Goal: Find contact information: Find contact information

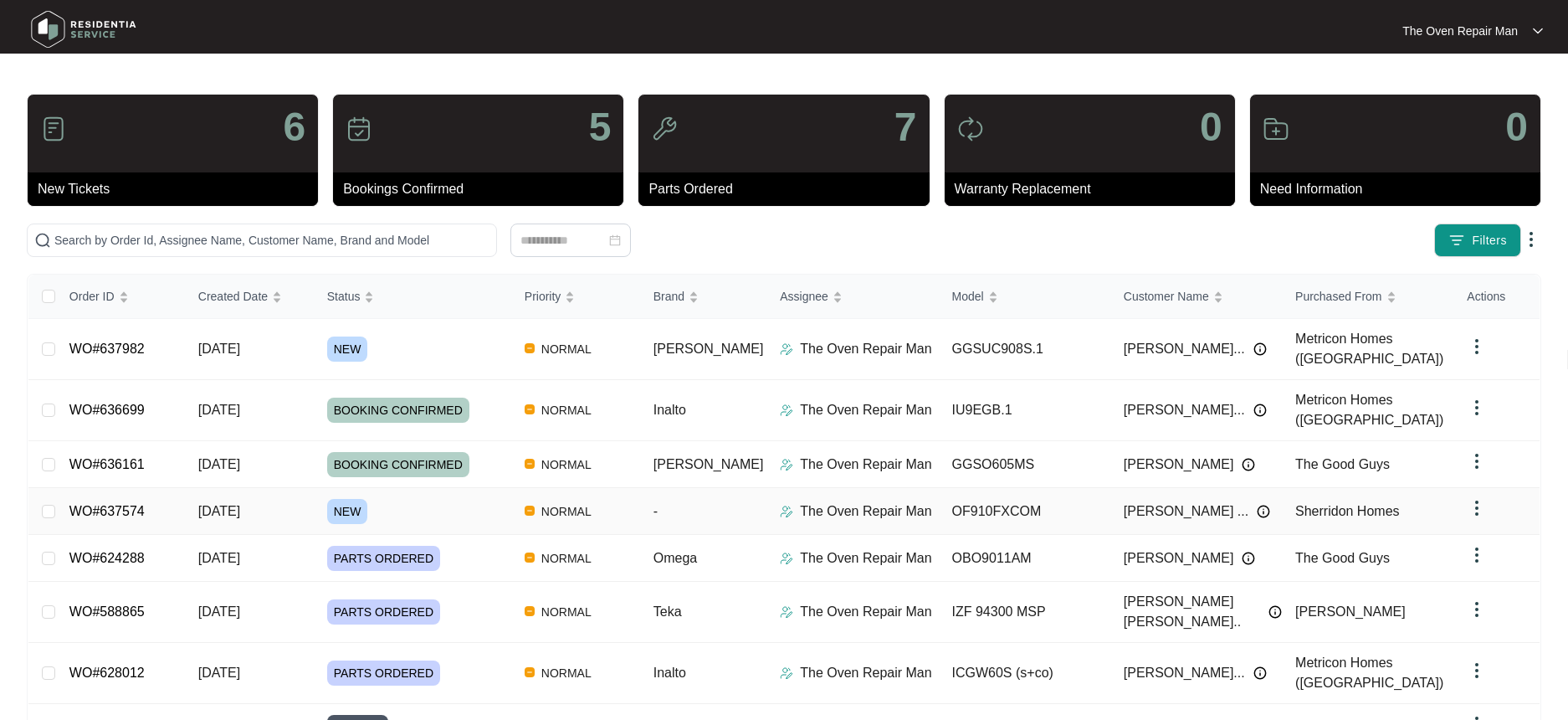
click at [469, 488] on td "NEW" at bounding box center [412, 511] width 197 height 47
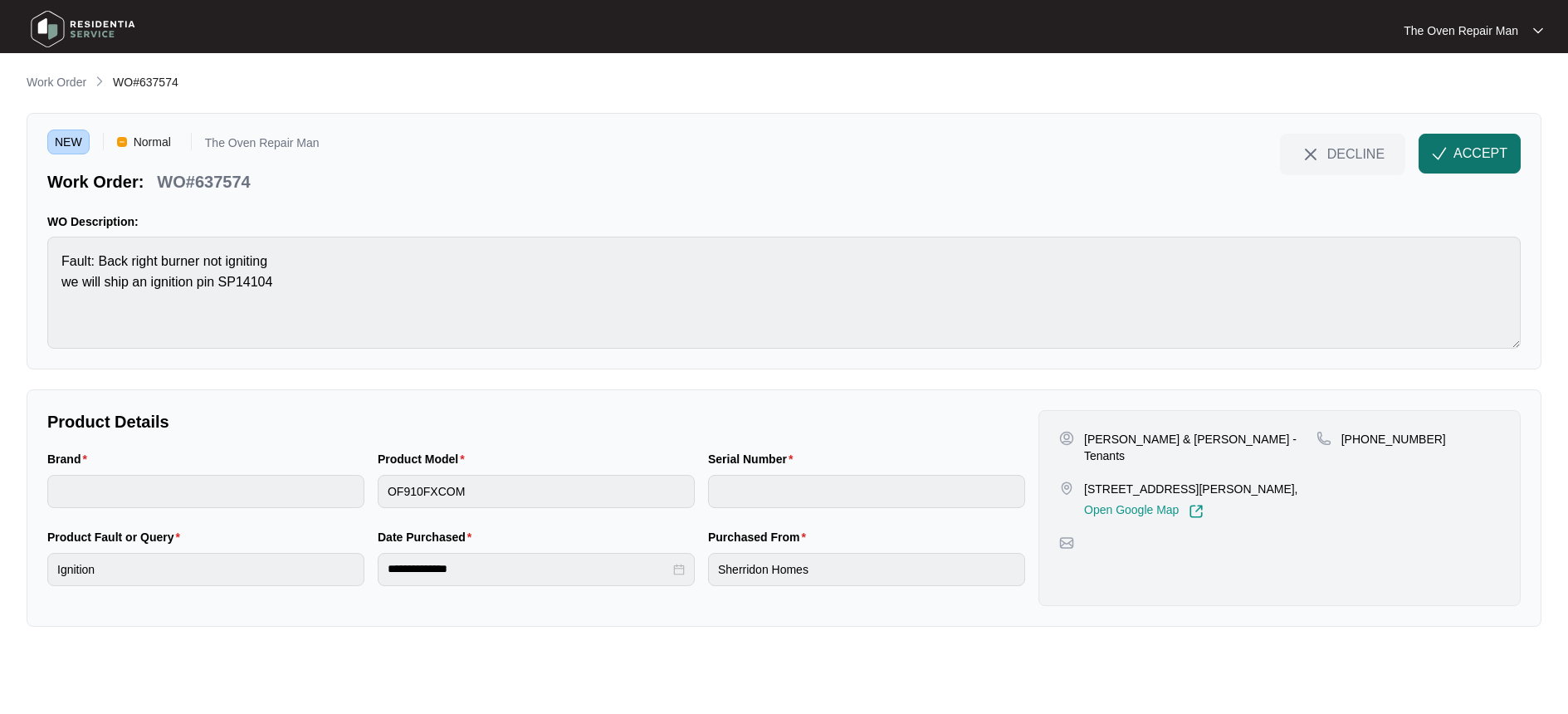
click at [1460, 156] on span "ACCEPT" at bounding box center [1480, 154] width 54 height 20
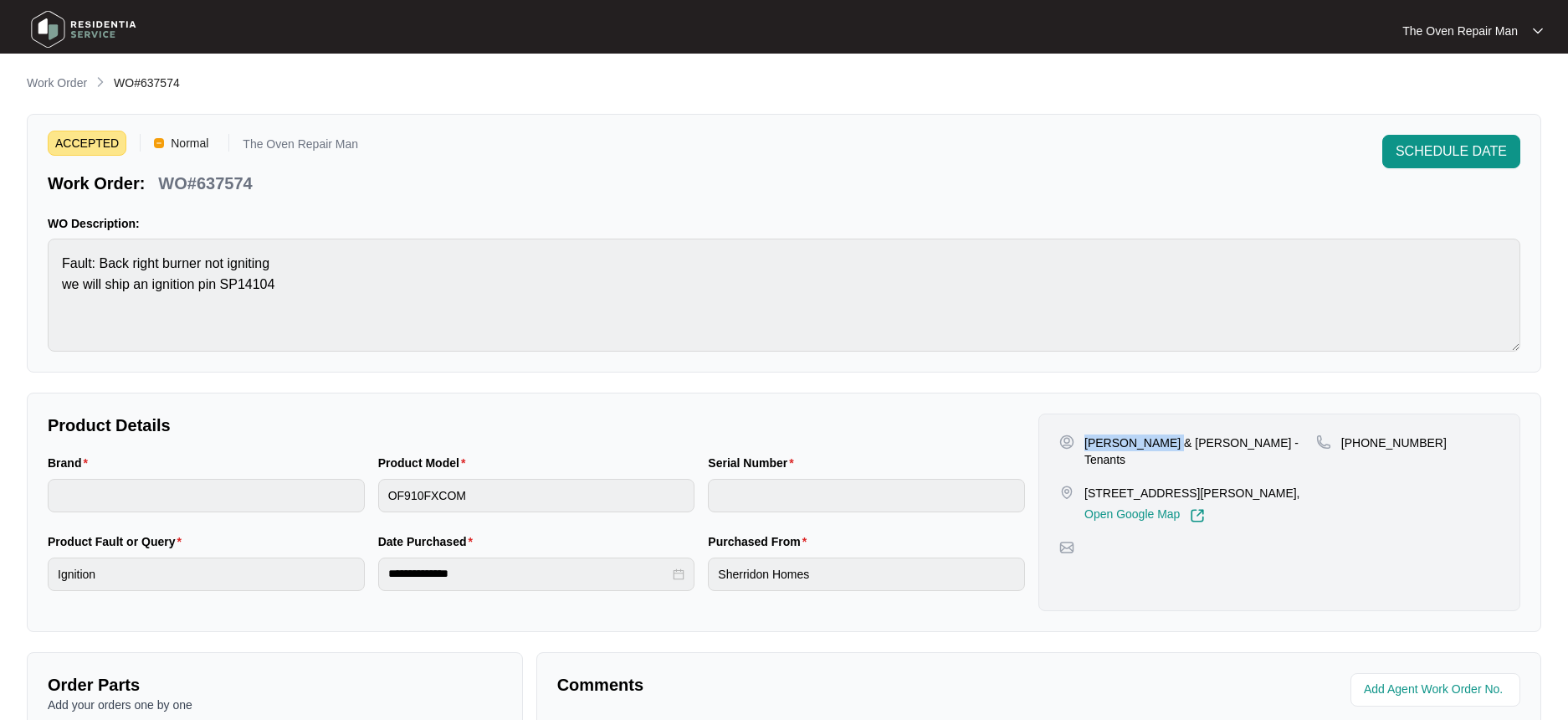
drag, startPoint x: 1085, startPoint y: 444, endPoint x: 1168, endPoint y: 444, distance: 83.0
click at [1168, 444] on p "[PERSON_NAME] & [PERSON_NAME] - Tenants" at bounding box center [1200, 451] width 232 height 33
copy p "[PERSON_NAME]"
click at [1432, 428] on div "[PERSON_NAME] & [PERSON_NAME] - Tenants [STREET_ADDRESS][PERSON_NAME], Open Goo…" at bounding box center [1279, 512] width 482 height 197
drag, startPoint x: 1438, startPoint y: 435, endPoint x: 1361, endPoint y: 441, distance: 77.2
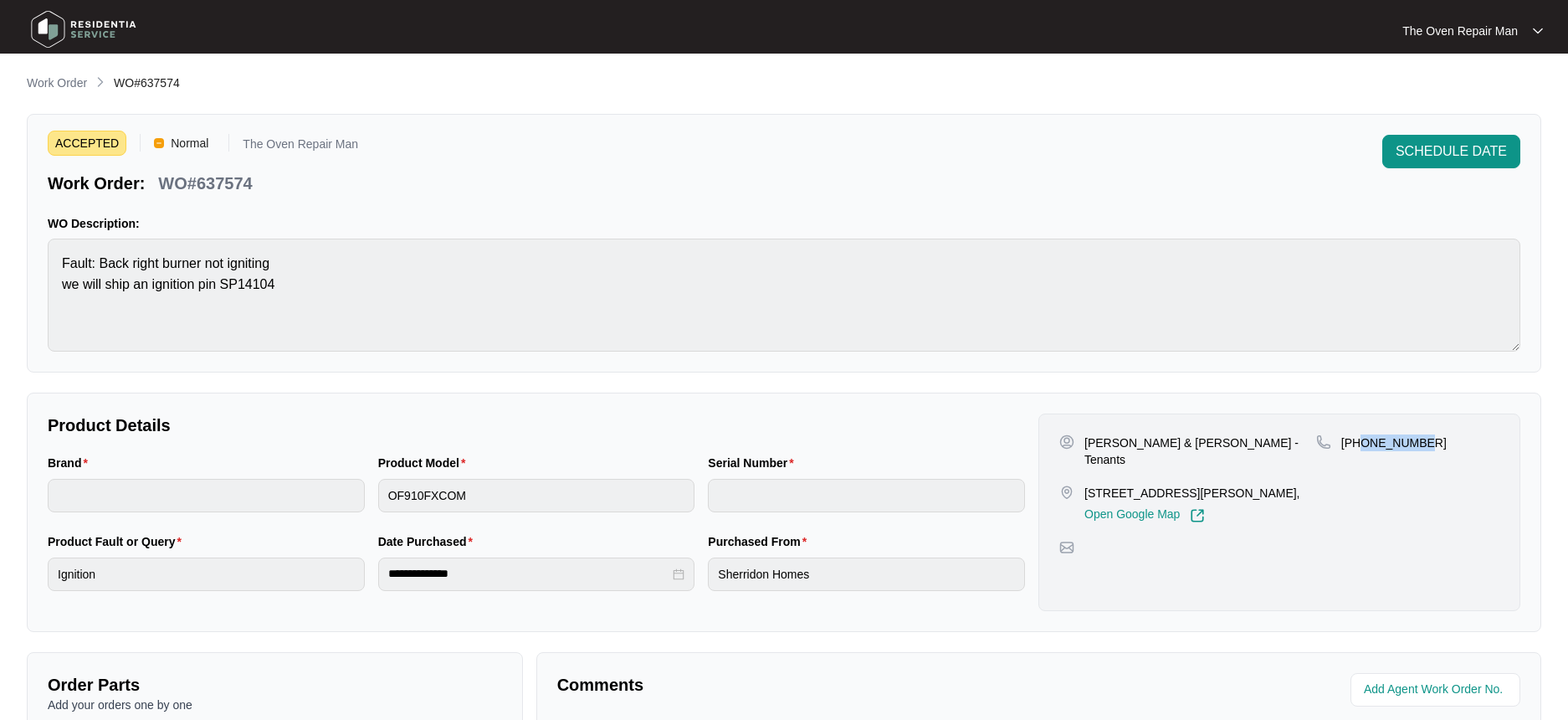
click at [1361, 441] on div "[PHONE_NUMBER]" at bounding box center [1408, 443] width 184 height 17
copy p "437984370"
click at [1324, 486] on div "[PHONE_NUMBER]" at bounding box center [1408, 478] width 184 height 89
drag, startPoint x: 1292, startPoint y: 478, endPoint x: 1075, endPoint y: 480, distance: 217.0
click at [1075, 480] on div "[PERSON_NAME] & [PERSON_NAME] - Tenants [STREET_ADDRESS][PERSON_NAME], Open Goo…" at bounding box center [1280, 478] width 441 height 89
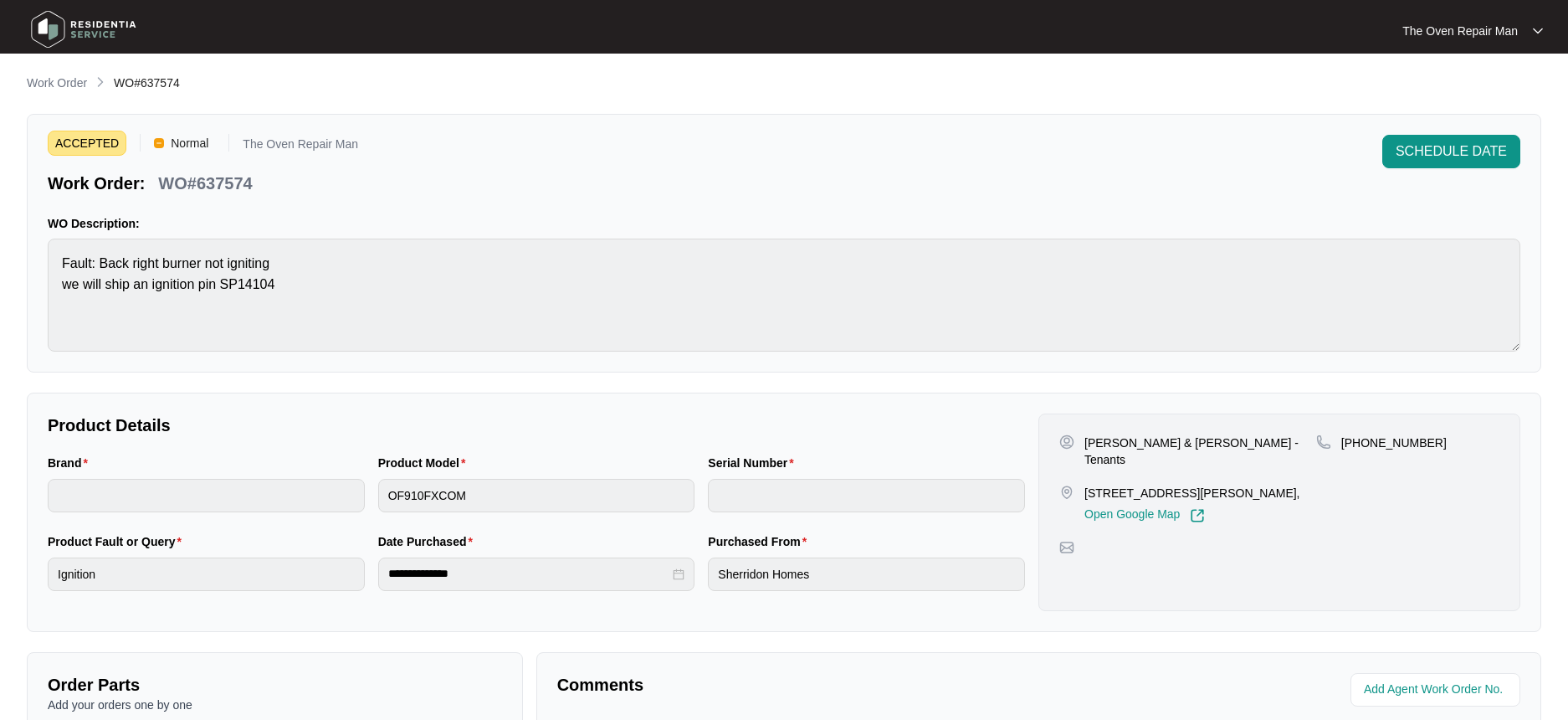
click at [1078, 485] on div "[STREET_ADDRESS][PERSON_NAME], Open Google Map" at bounding box center [1188, 504] width 257 height 39
drag, startPoint x: 1085, startPoint y: 476, endPoint x: 1232, endPoint y: 478, distance: 147.0
click at [1232, 485] on p "[STREET_ADDRESS][PERSON_NAME]," at bounding box center [1192, 493] width 216 height 17
copy p "[STREET_ADDRESS][PERSON_NAME]"
click at [1085, 384] on div "**********" at bounding box center [784, 578] width 1515 height 1009
